Goal: Task Accomplishment & Management: Manage account settings

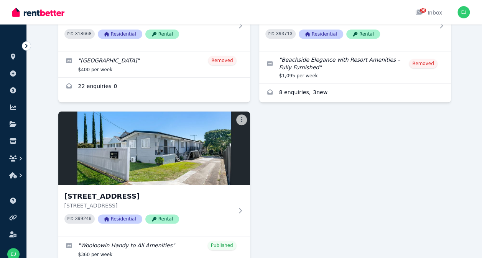
scroll to position [375, 0]
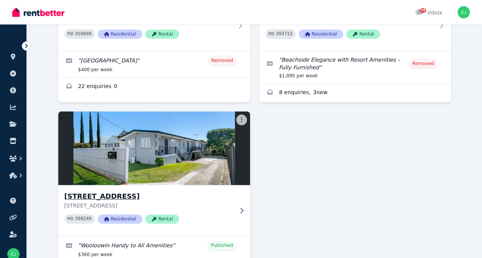
click at [93, 202] on p "[STREET_ADDRESS]" at bounding box center [148, 206] width 169 height 8
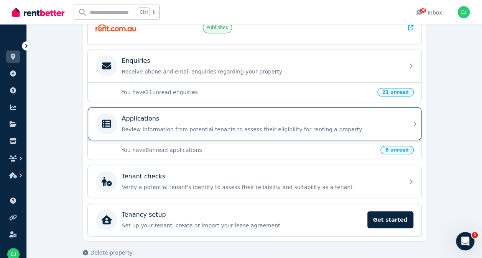
click at [406, 127] on div "Applications Review information from potential tenants to assess their eligibil…" at bounding box center [254, 123] width 333 height 33
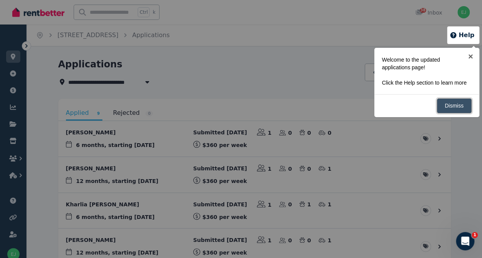
click at [457, 111] on link "Dismiss" at bounding box center [453, 105] width 35 height 15
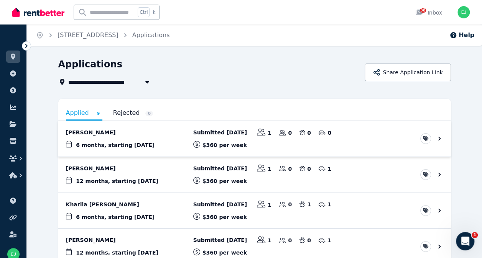
click at [436, 142] on link "View application: Andrew Doggett" at bounding box center [254, 139] width 392 height 36
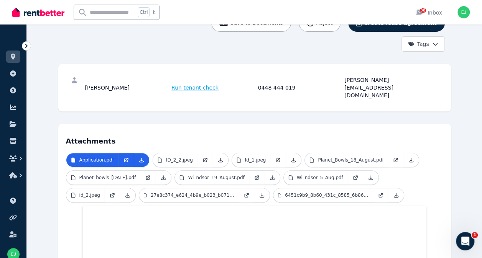
scroll to position [99, 0]
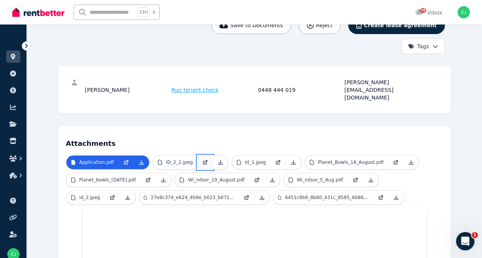
click at [197, 156] on link at bounding box center [204, 163] width 15 height 14
click at [270, 156] on link at bounding box center [277, 163] width 15 height 14
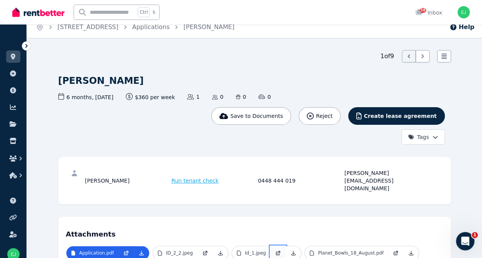
scroll to position [0, 0]
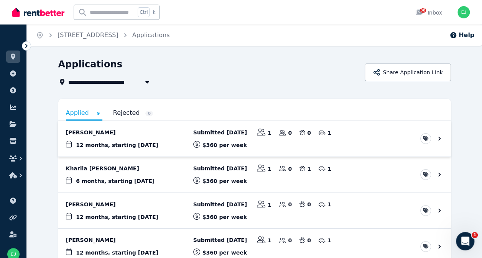
click at [234, 143] on link "View application: George Labib" at bounding box center [254, 139] width 392 height 36
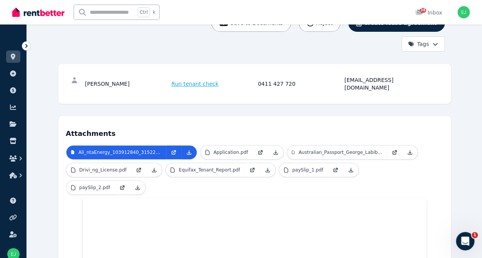
scroll to position [102, 0]
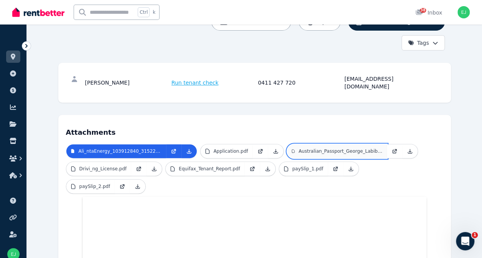
click at [311, 148] on p "Australian_Passport_George_Labib_page_0001.jpg" at bounding box center [340, 151] width 84 height 6
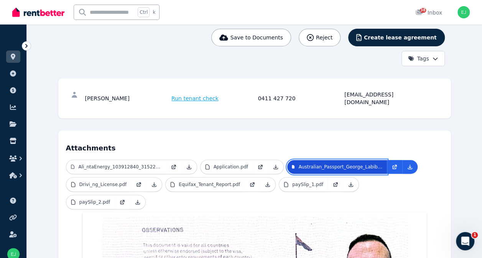
scroll to position [0, 0]
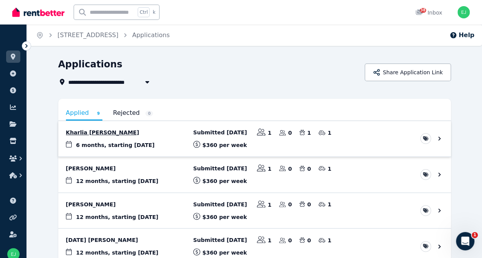
click at [92, 142] on link "View application: Kharlia Beck" at bounding box center [254, 139] width 392 height 36
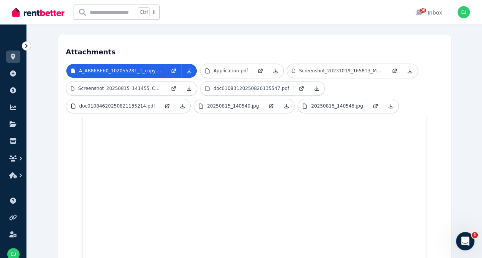
scroll to position [183, 0]
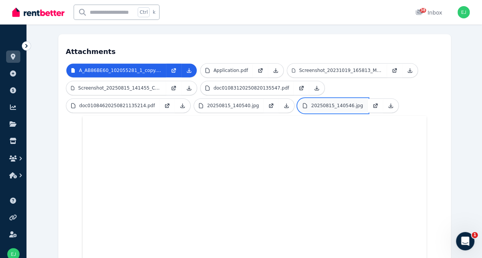
click at [311, 103] on p "20250815_140546.jpg" at bounding box center [337, 106] width 52 height 6
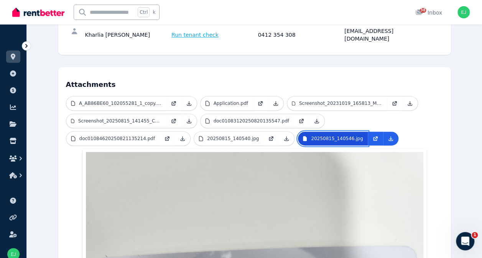
scroll to position [142, 0]
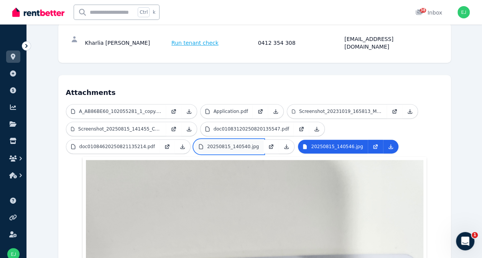
click at [207, 144] on p "20250815_140540.jpg" at bounding box center [233, 147] width 52 height 6
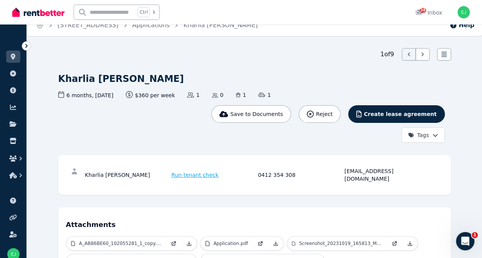
scroll to position [0, 0]
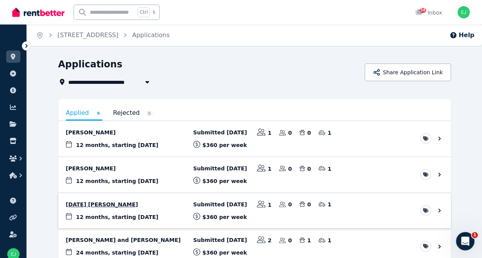
click at [59, 197] on link "View application: Karma Lhazin Tshering" at bounding box center [254, 211] width 392 height 36
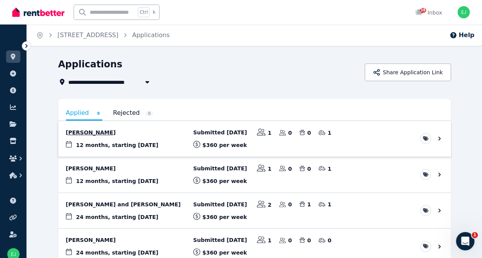
click at [221, 138] on link "View application: Vanessa McDonald" at bounding box center [254, 139] width 392 height 36
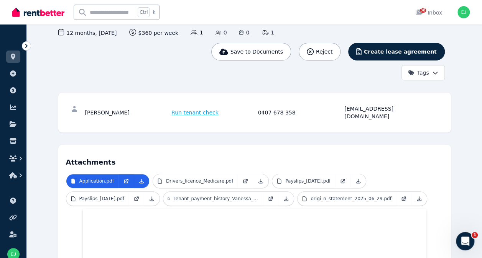
scroll to position [72, 0]
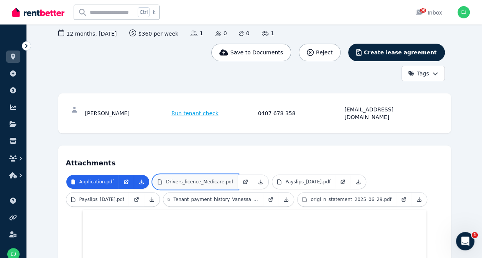
click at [176, 179] on p "Drivers_licence_Medicare.pdf" at bounding box center [199, 182] width 67 height 6
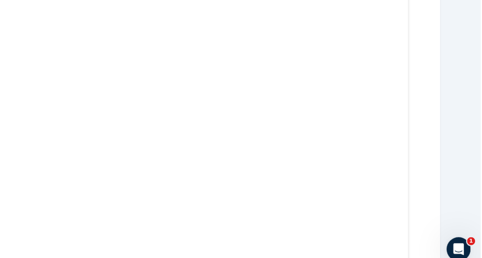
scroll to position [357, 0]
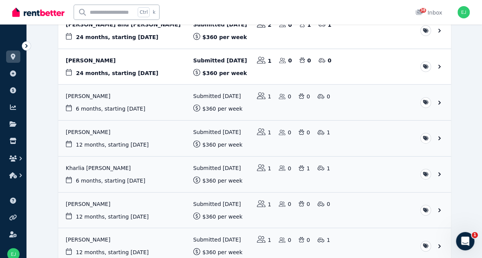
scroll to position [222, 0]
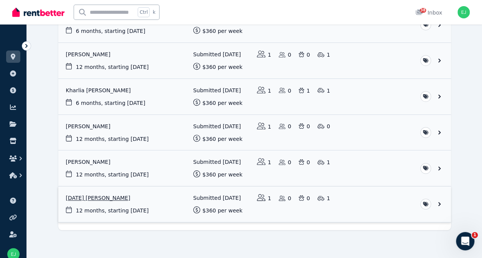
click at [138, 203] on link "View application: Karma Lhazin Tshering" at bounding box center [254, 205] width 392 height 36
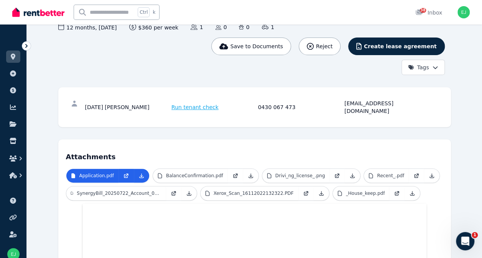
scroll to position [76, 0]
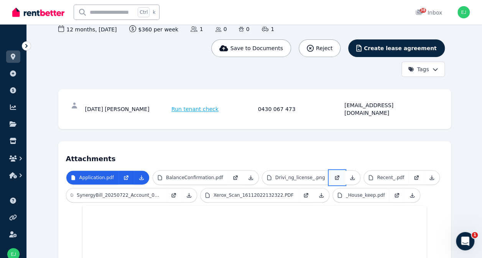
click at [336, 175] on icon at bounding box center [337, 176] width 3 height 3
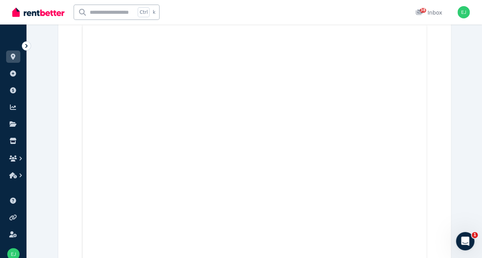
scroll to position [262, 0]
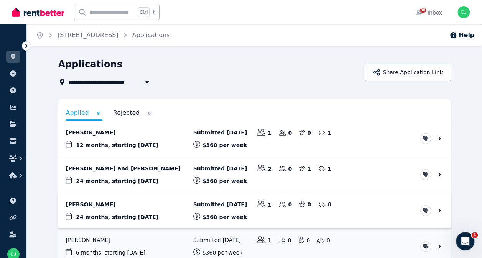
click at [70, 208] on link "View application: Tahnee Rooney" at bounding box center [254, 211] width 392 height 36
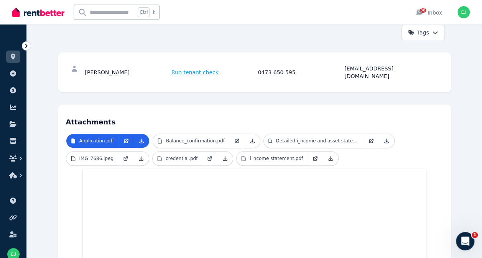
scroll to position [122, 0]
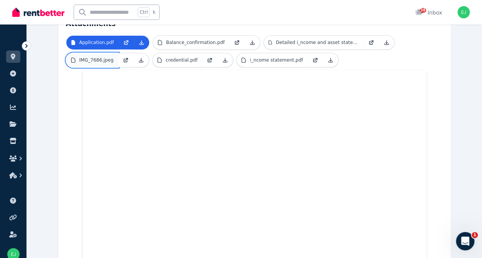
click at [85, 57] on p "IMG_7686.jpeg" at bounding box center [96, 60] width 34 height 6
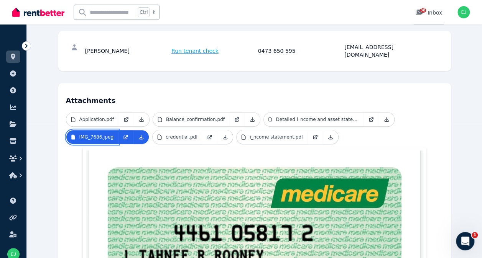
scroll to position [130, 0]
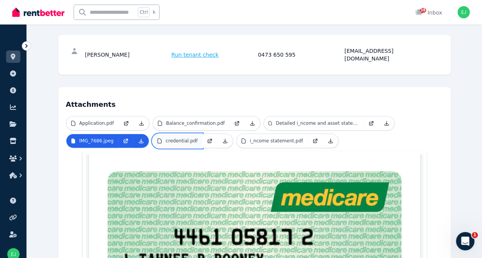
click at [170, 138] on p "credential.pdf" at bounding box center [182, 141] width 32 height 6
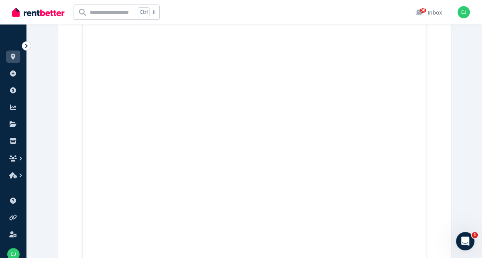
scroll to position [289, 0]
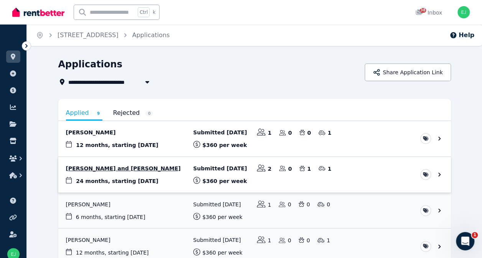
click at [77, 174] on link "View application: Netia Delaney and Owen Gauntlett" at bounding box center [254, 175] width 392 height 36
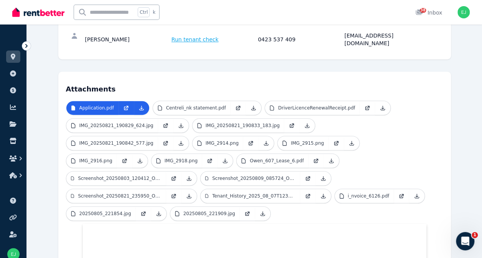
scroll to position [181, 0]
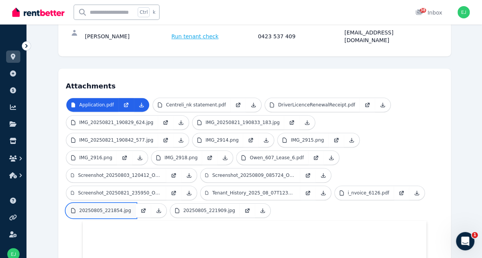
click at [87, 204] on link "20250805_221854.jpg" at bounding box center [100, 211] width 69 height 14
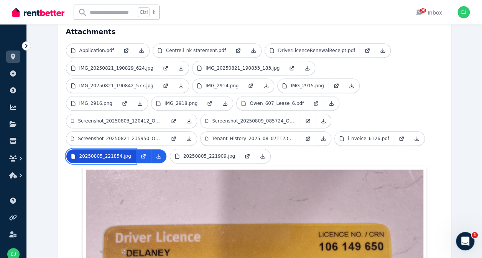
scroll to position [235, 0]
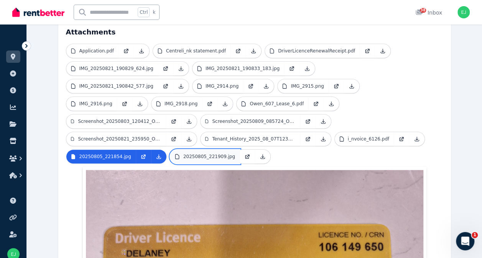
click at [188, 154] on p "20250805_221909.jpg" at bounding box center [209, 157] width 52 height 6
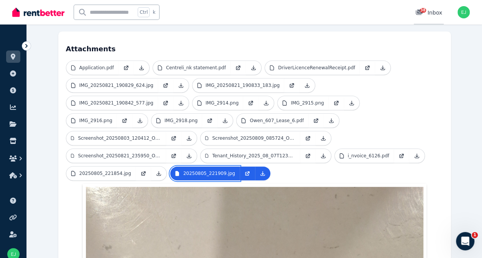
scroll to position [218, 0]
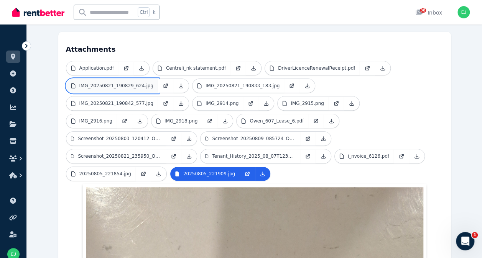
click at [109, 83] on p "IMG_20250821_190829_624.jpg" at bounding box center [116, 86] width 74 height 6
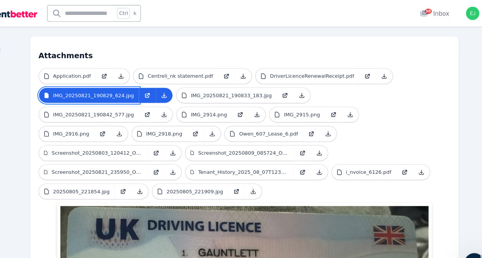
scroll to position [215, 0]
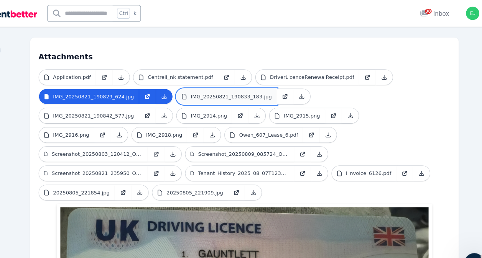
click at [203, 82] on link "IMG_20250821_190833_183.jpg" at bounding box center [238, 89] width 92 height 14
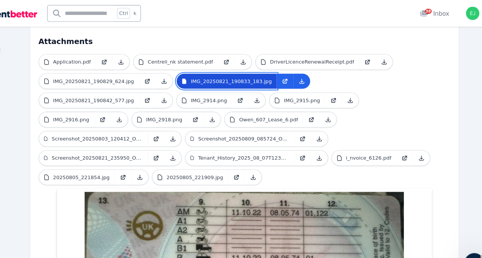
scroll to position [222, 0]
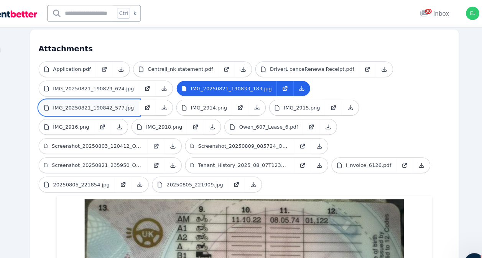
click at [153, 96] on p "IMG_20250821_190842_577.jpg" at bounding box center [116, 99] width 74 height 6
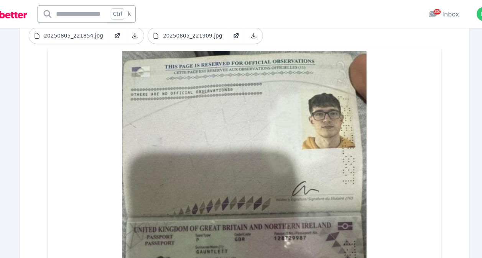
scroll to position [364, 0]
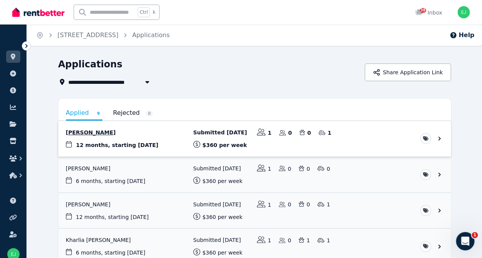
click at [77, 137] on link "View application: Sharnae Henaway" at bounding box center [254, 139] width 392 height 36
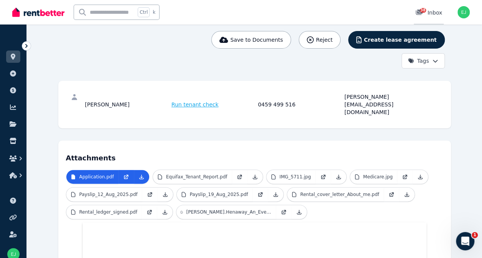
scroll to position [100, 0]
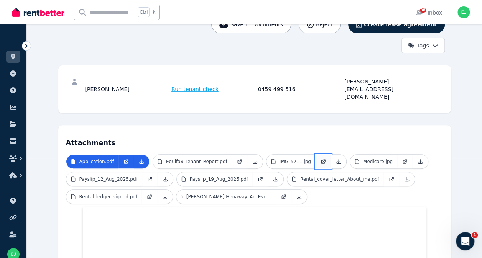
click at [320, 159] on icon at bounding box center [323, 162] width 6 height 6
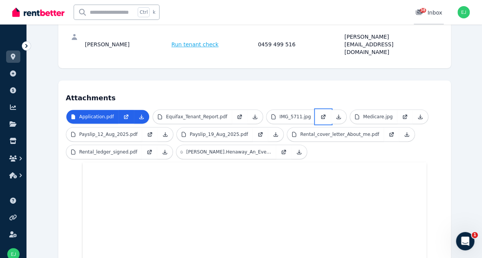
scroll to position [148, 0]
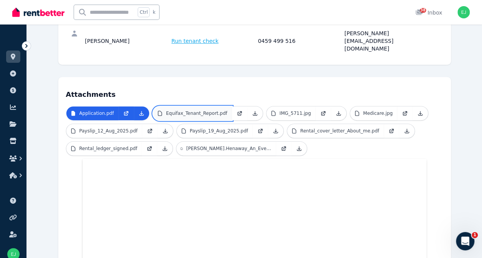
click at [168, 110] on p "Equifax_Tenant_Report.pdf" at bounding box center [196, 113] width 61 height 6
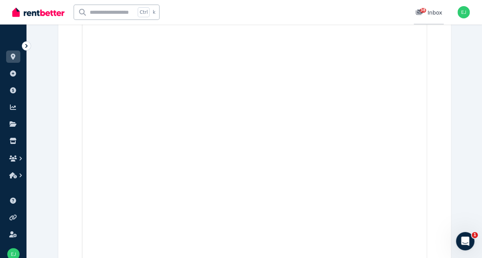
scroll to position [861, 0]
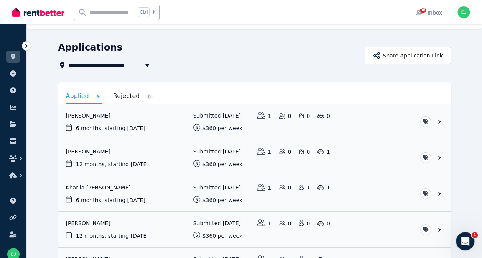
scroll to position [21, 0]
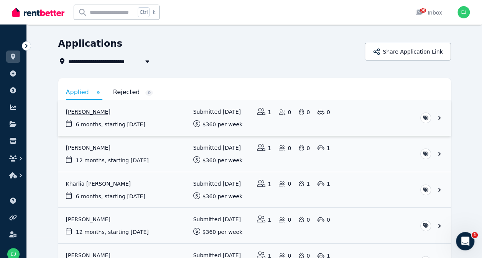
click at [84, 121] on link "View application: Andrew Doggett" at bounding box center [254, 118] width 392 height 36
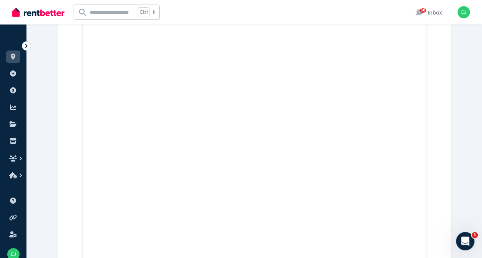
scroll to position [833, 0]
